Goal: Book appointment/travel/reservation

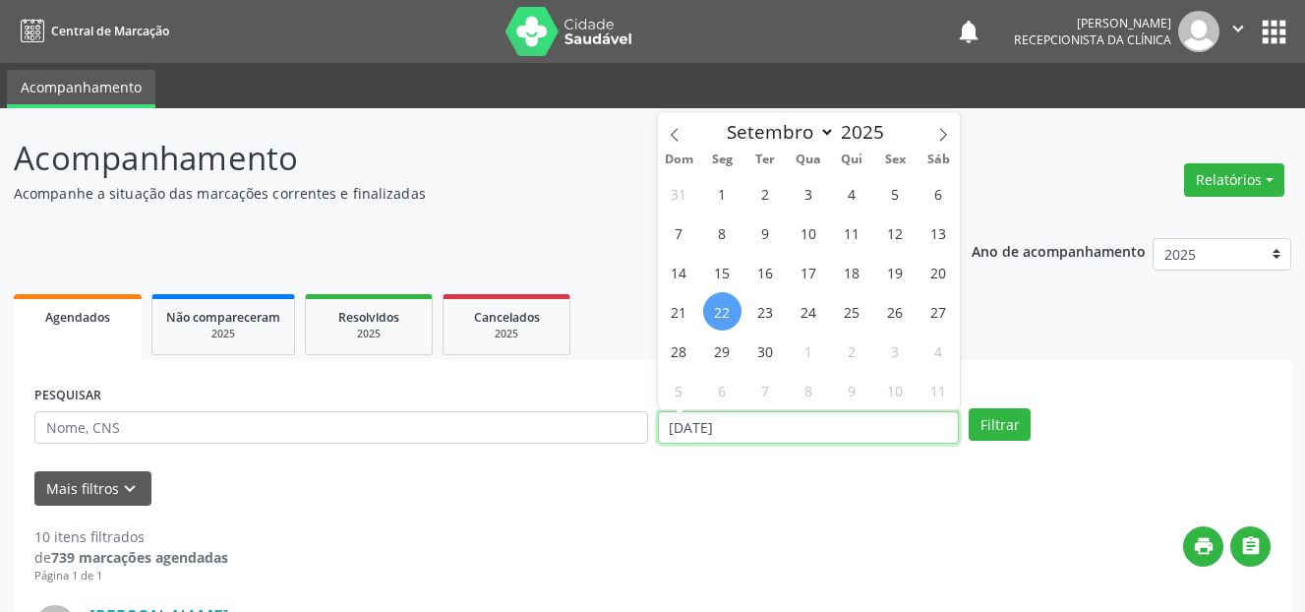
click at [710, 428] on input "[DATE]" at bounding box center [809, 427] width 302 height 33
click at [803, 318] on span "24" at bounding box center [808, 311] width 38 height 38
type input "[DATE]"
click at [803, 318] on span "24" at bounding box center [808, 311] width 38 height 38
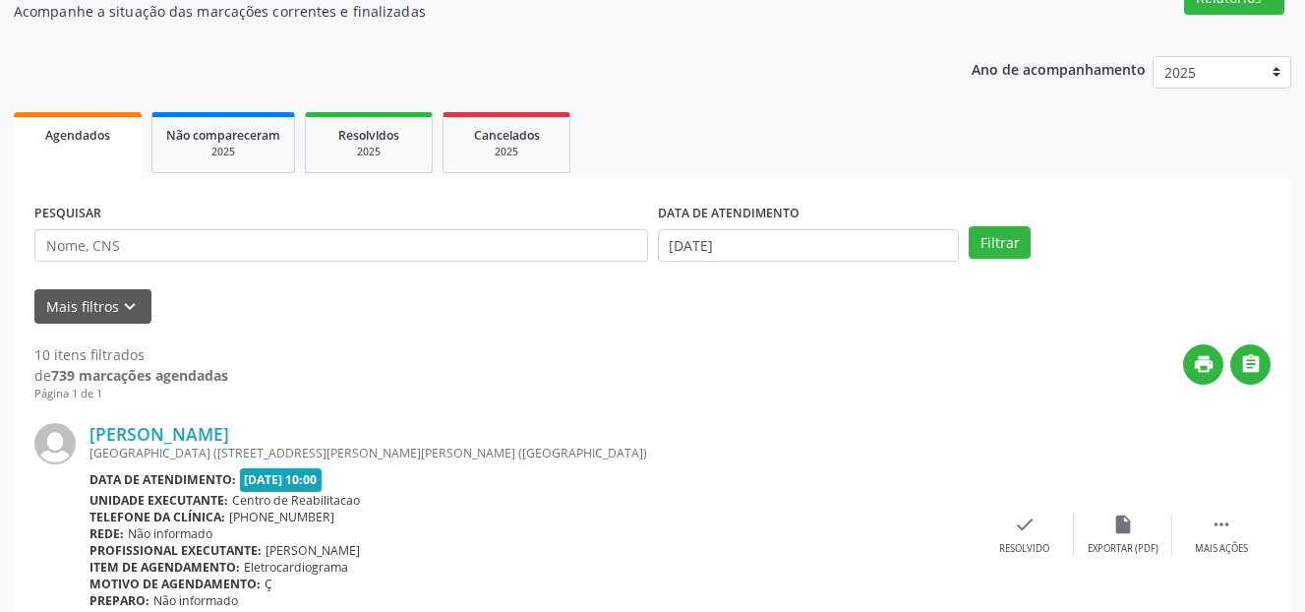
scroll to position [197, 0]
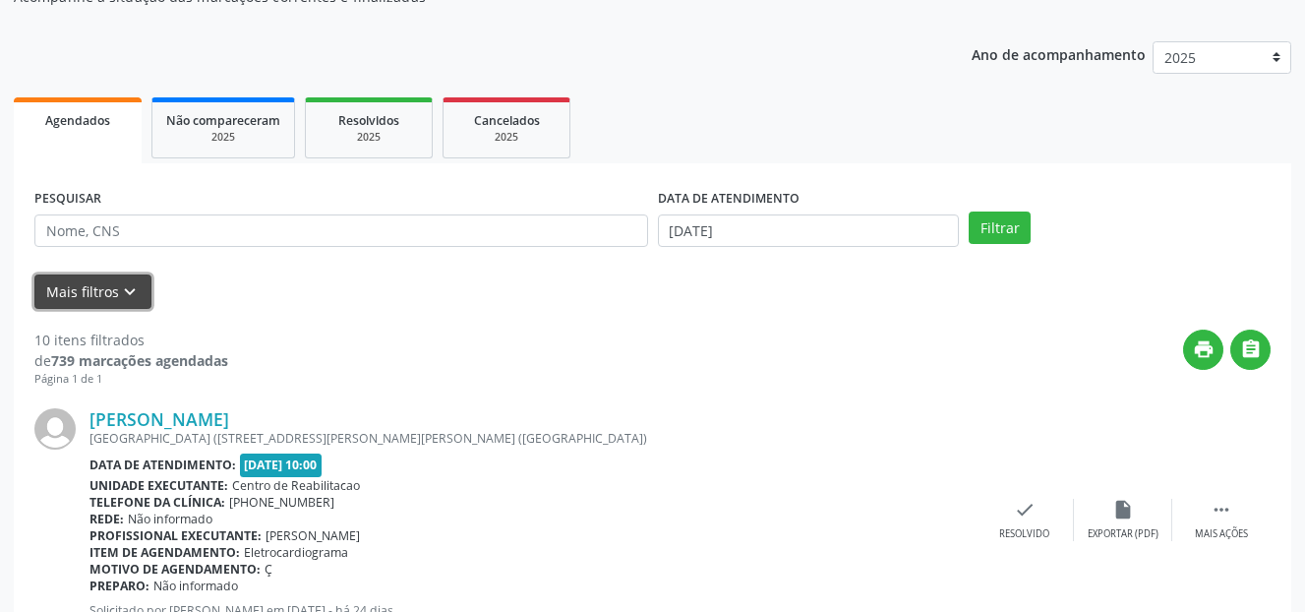
click at [79, 299] on button "Mais filtros keyboard_arrow_down" at bounding box center [92, 291] width 117 height 34
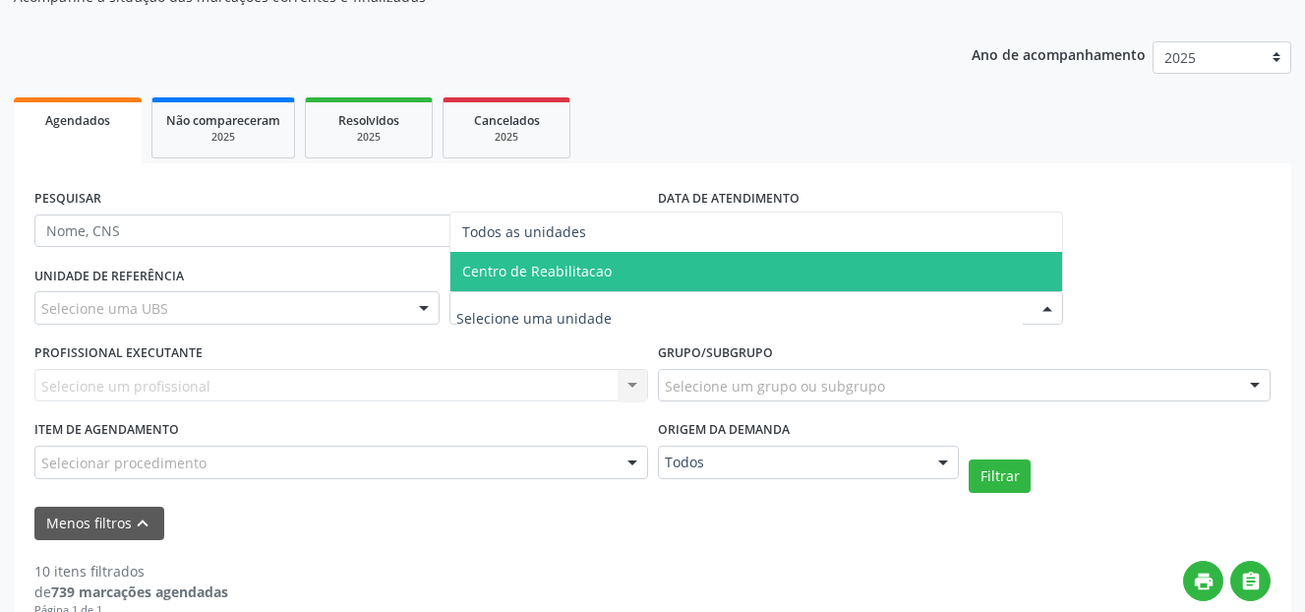
click at [528, 262] on span "Centro de Reabilitacao" at bounding box center [536, 271] width 149 height 19
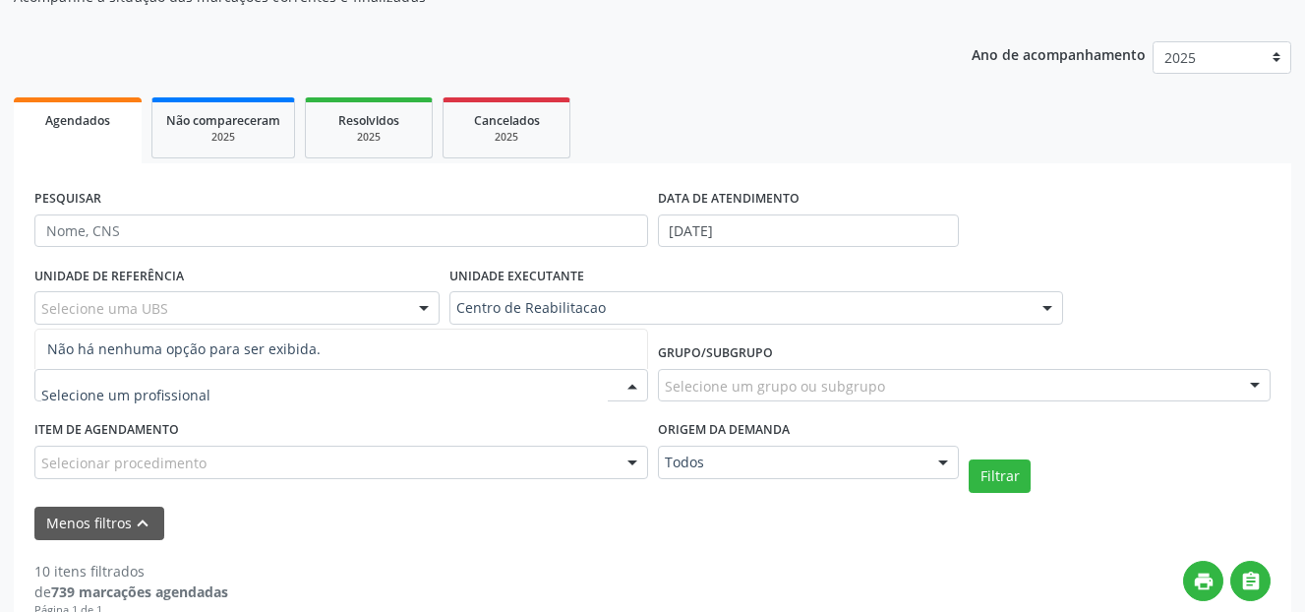
click at [629, 383] on div at bounding box center [631, 386] width 29 height 33
click at [522, 460] on div "Selecionar procedimento" at bounding box center [340, 461] width 613 height 33
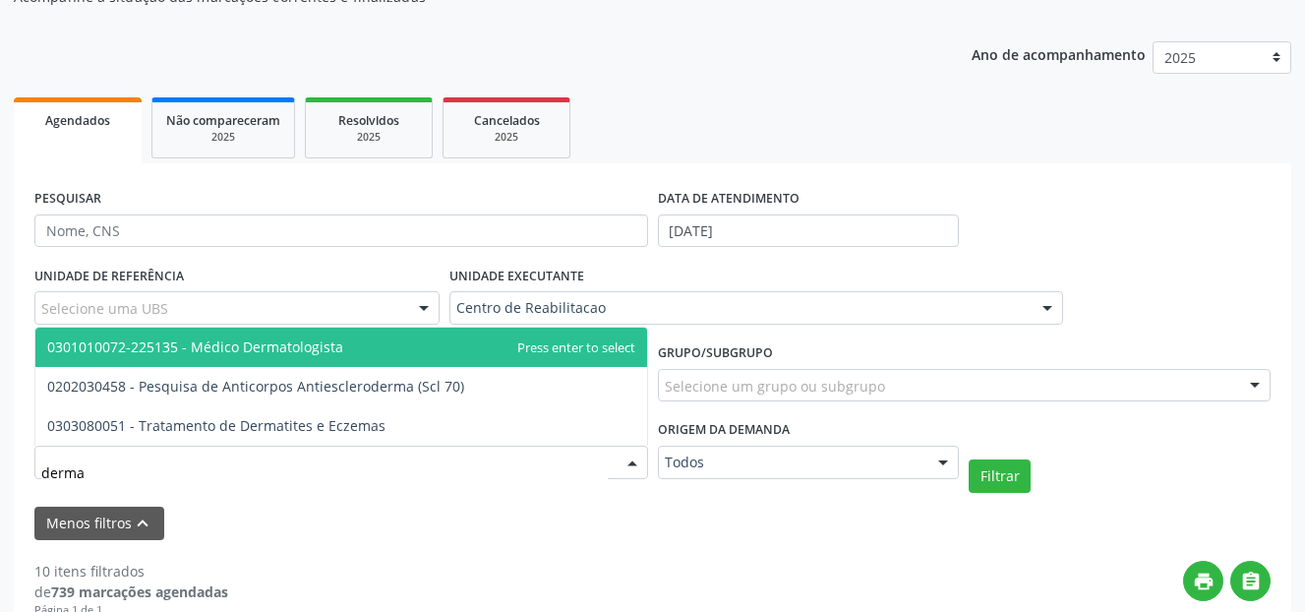
type input "dermat"
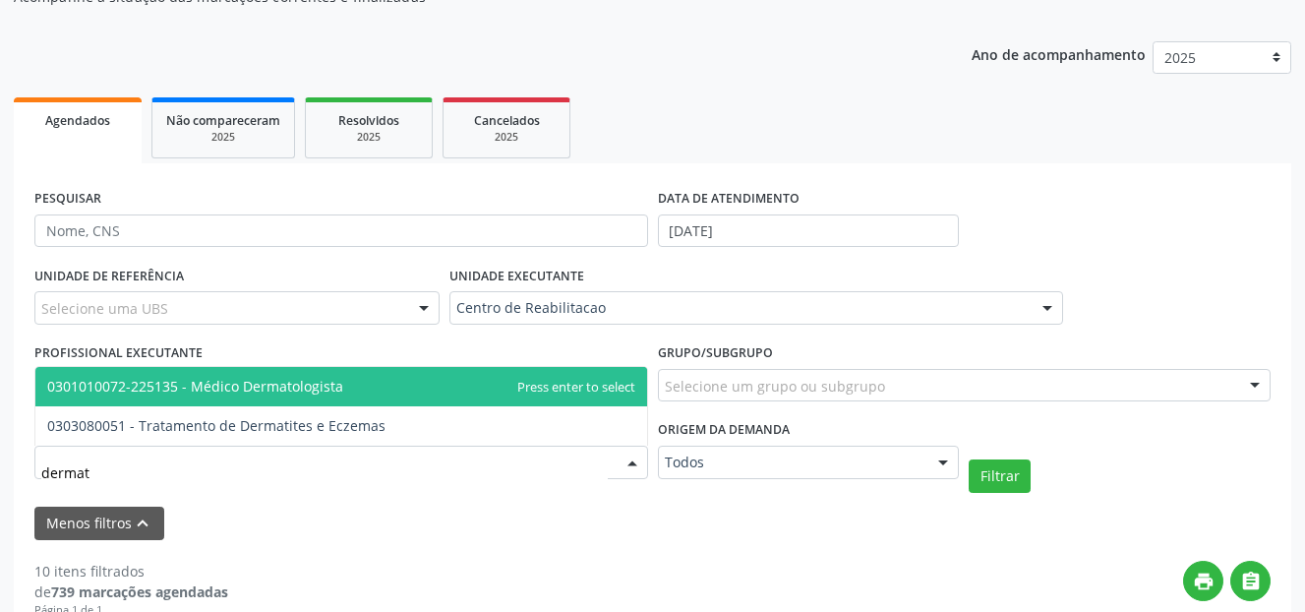
click at [462, 388] on span "0301010072-225135 - Médico Dermatologista" at bounding box center [341, 386] width 612 height 39
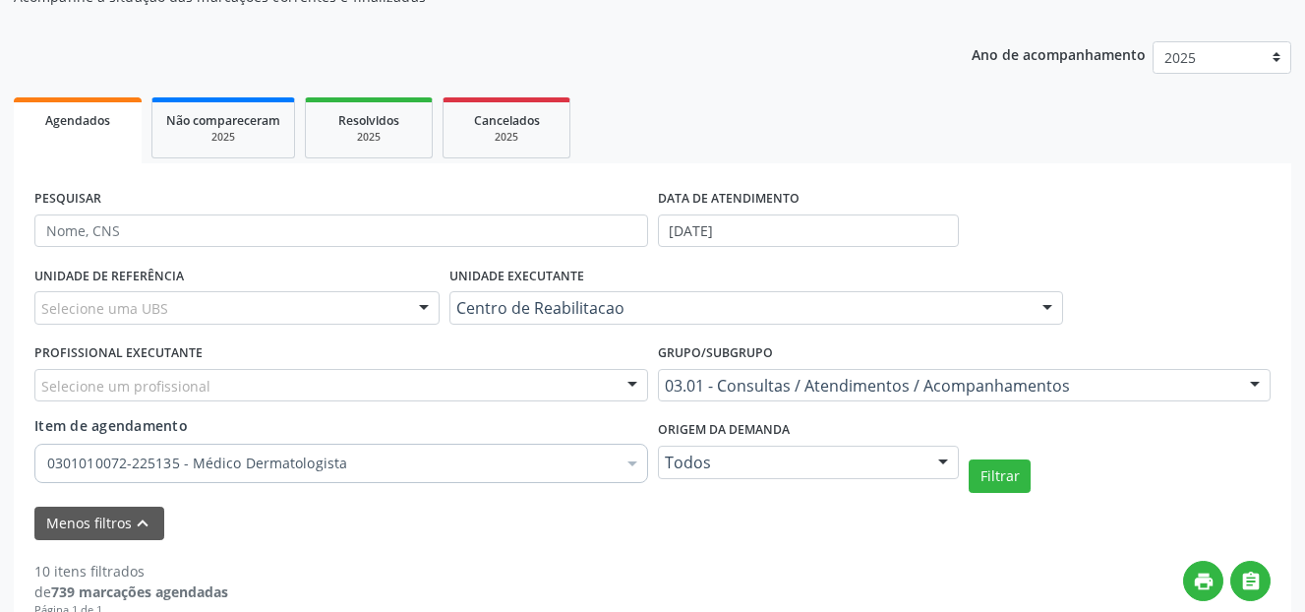
click at [635, 377] on div at bounding box center [631, 386] width 29 height 33
click at [997, 483] on button "Filtrar" at bounding box center [999, 475] width 62 height 33
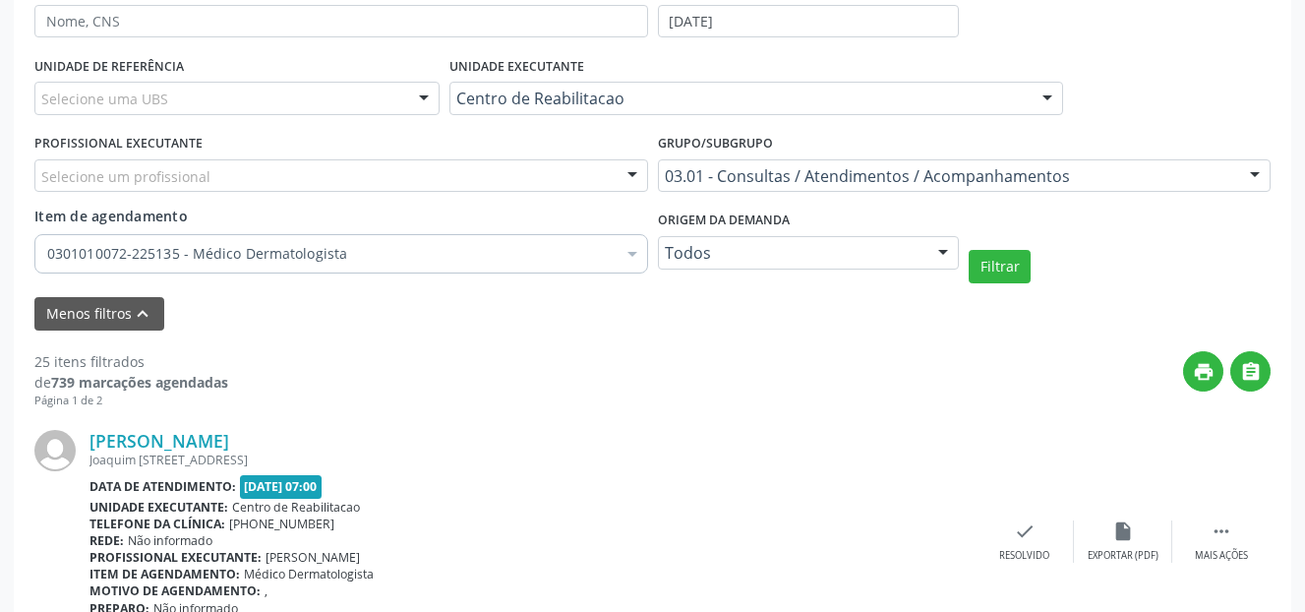
scroll to position [492, 0]
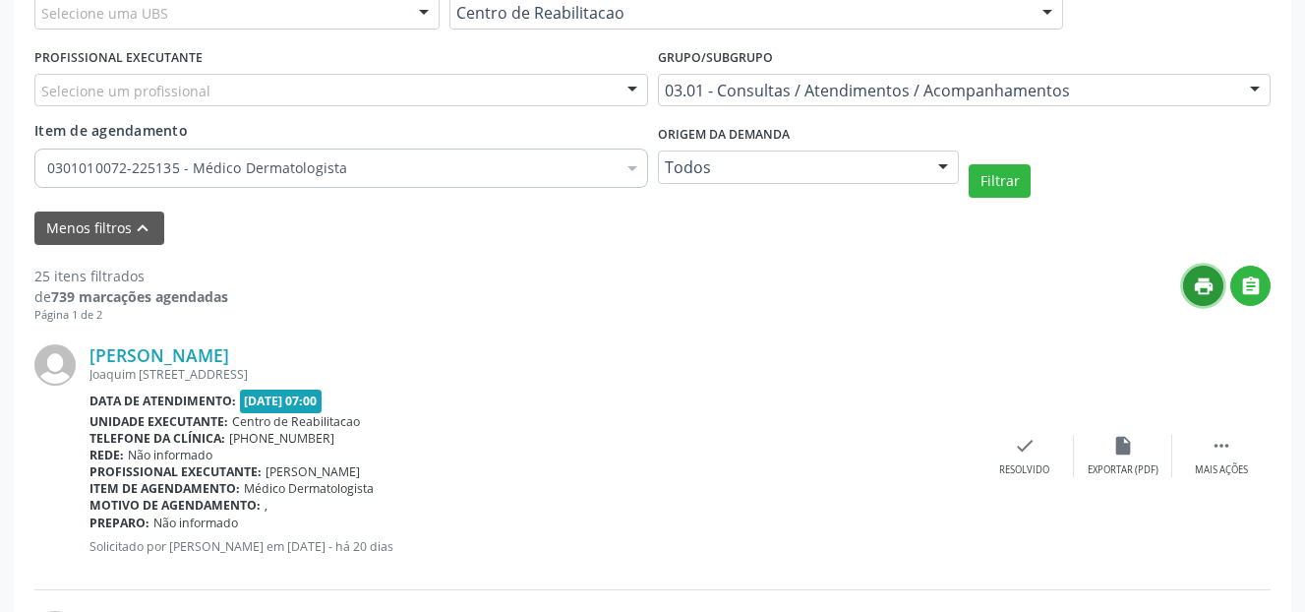
click at [1208, 277] on icon "print" at bounding box center [1204, 286] width 22 height 22
